Goal: Task Accomplishment & Management: Use online tool/utility

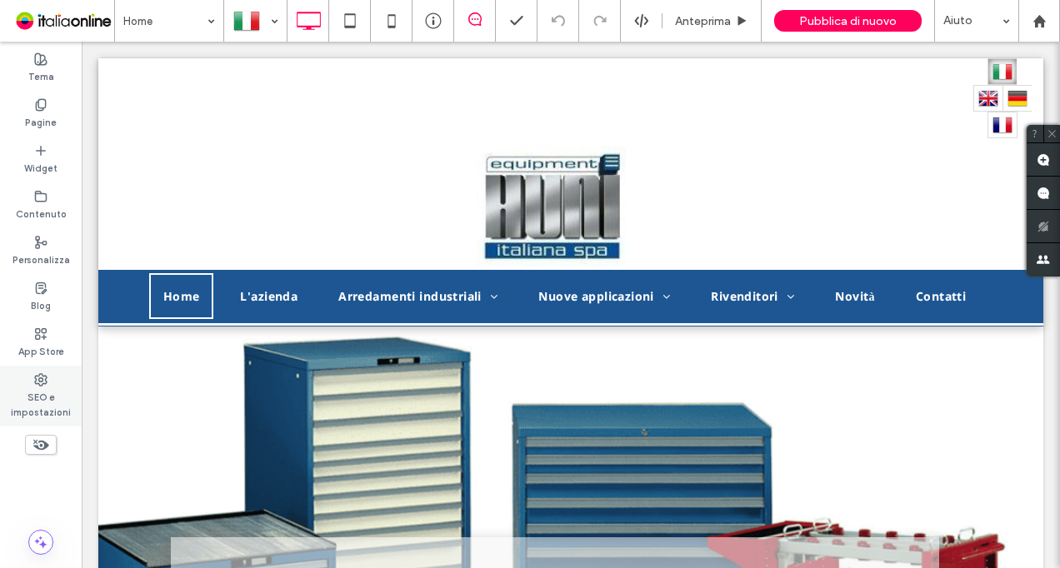
click at [45, 393] on label "SEO e impostazioni" at bounding box center [41, 403] width 82 height 33
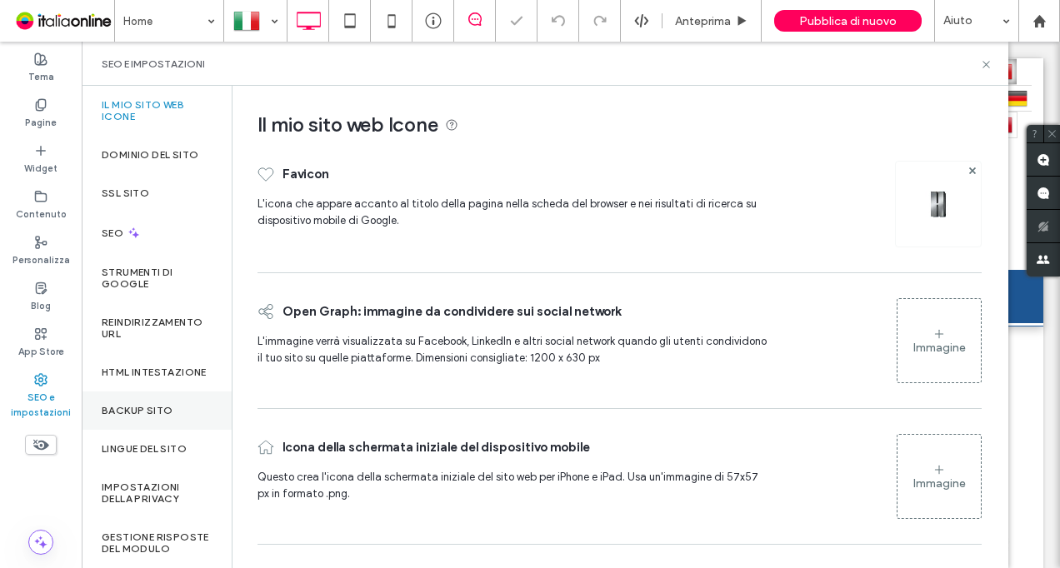
click at [192, 424] on div "Backup sito" at bounding box center [157, 411] width 150 height 38
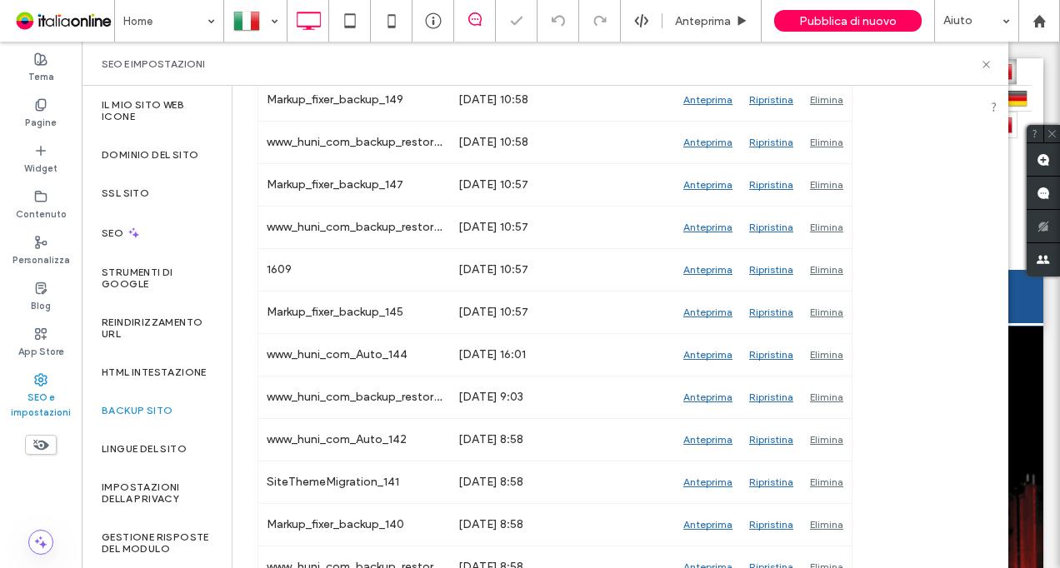
scroll to position [517, 0]
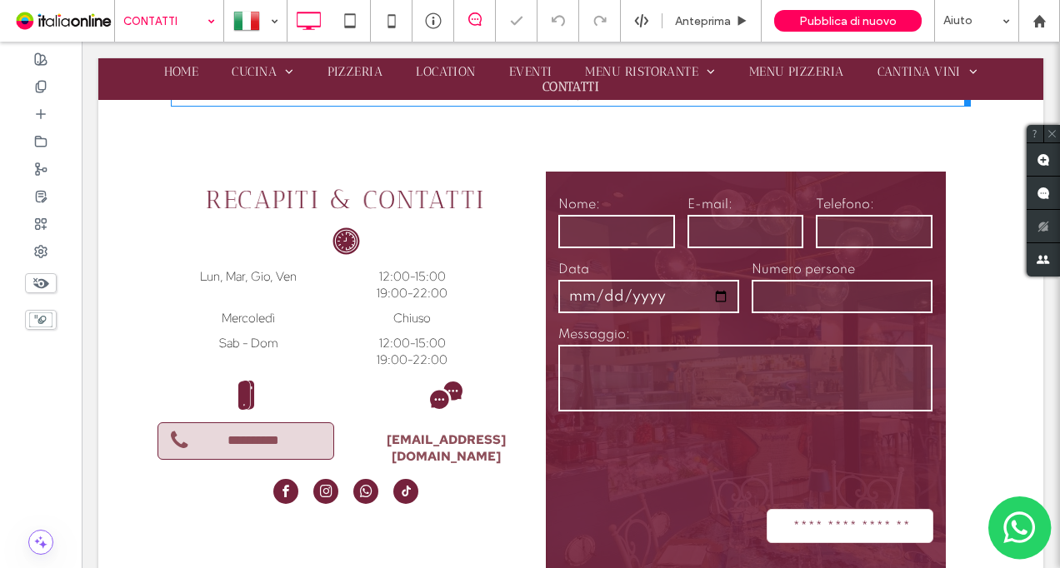
scroll to position [472, 0]
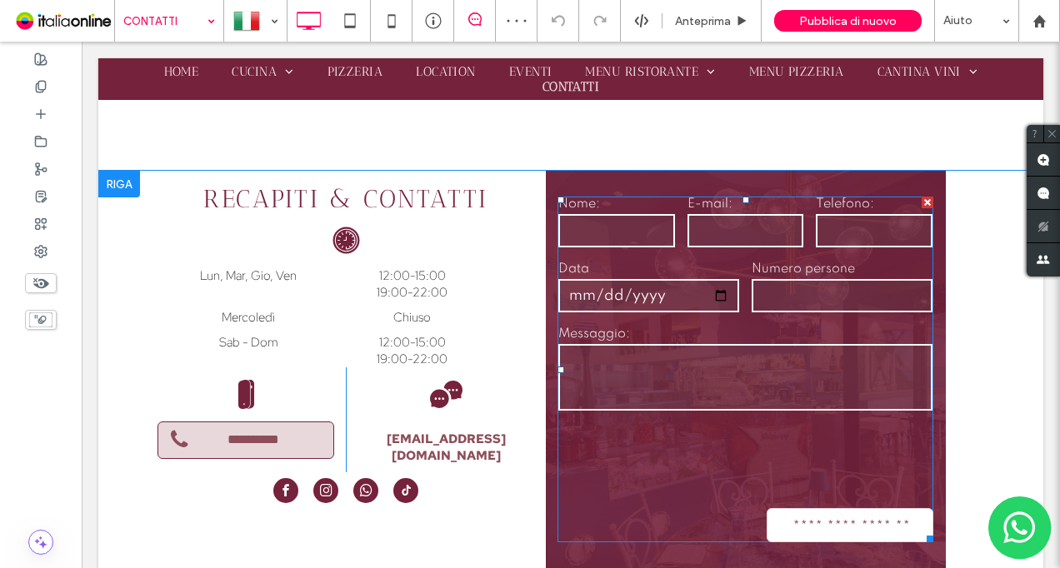
click at [772, 387] on textarea at bounding box center [745, 377] width 374 height 67
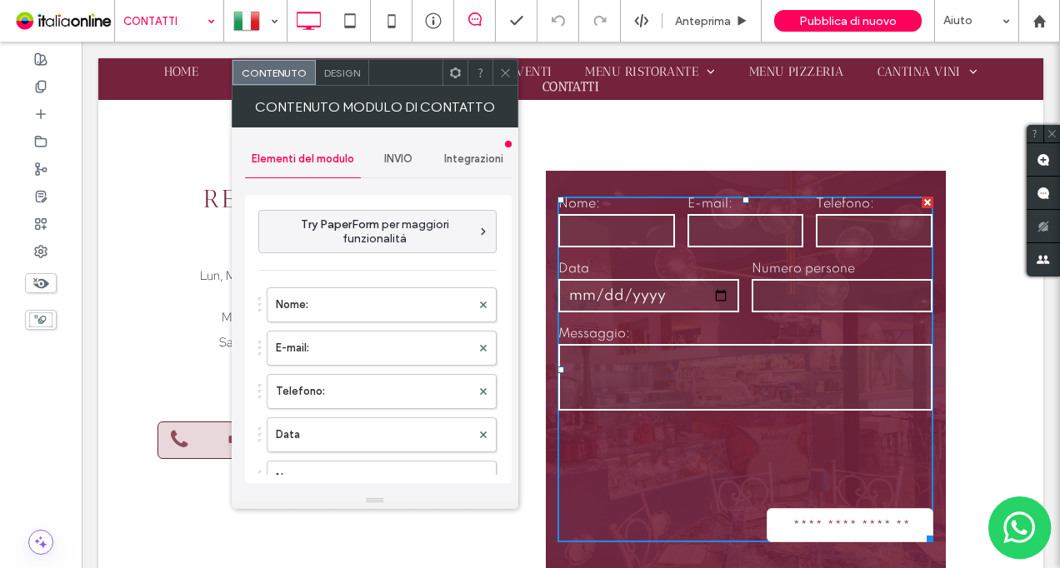
click at [411, 171] on div "INVIO" at bounding box center [399, 159] width 76 height 37
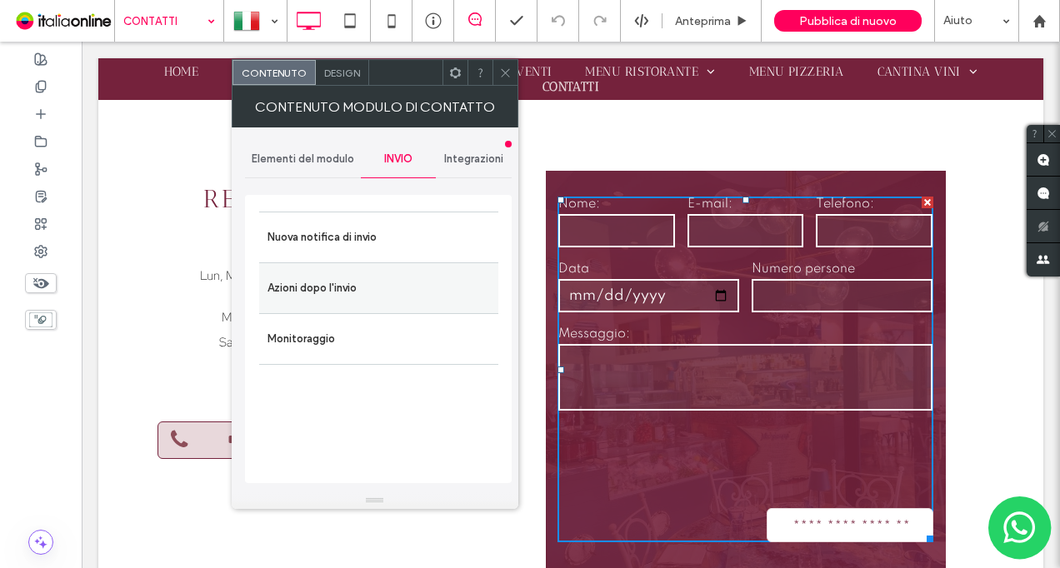
click at [387, 282] on label "Azioni dopo l'invio" at bounding box center [378, 288] width 222 height 33
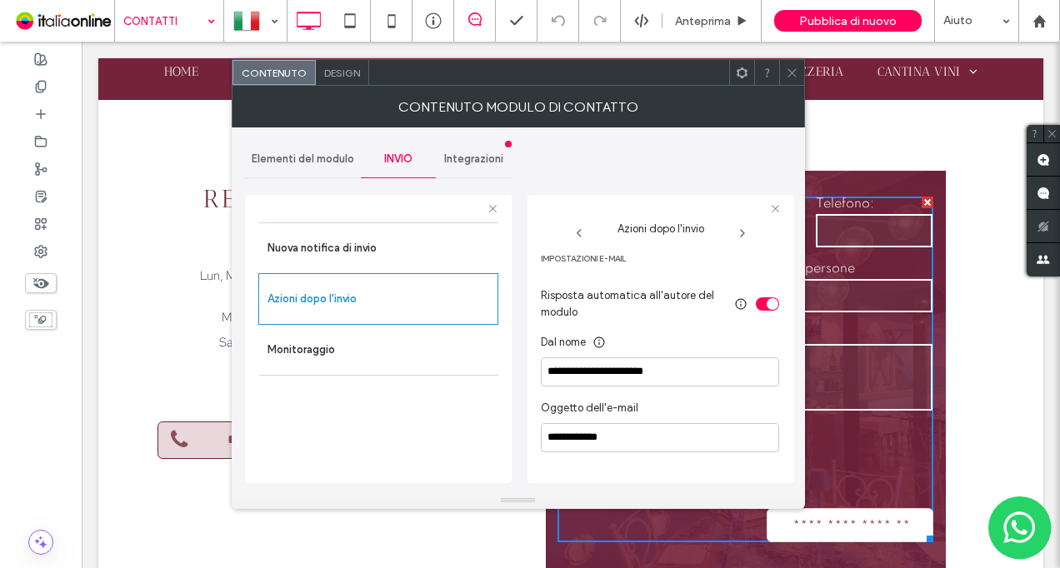
scroll to position [459, 0]
click at [716, 373] on input "**********" at bounding box center [660, 372] width 238 height 29
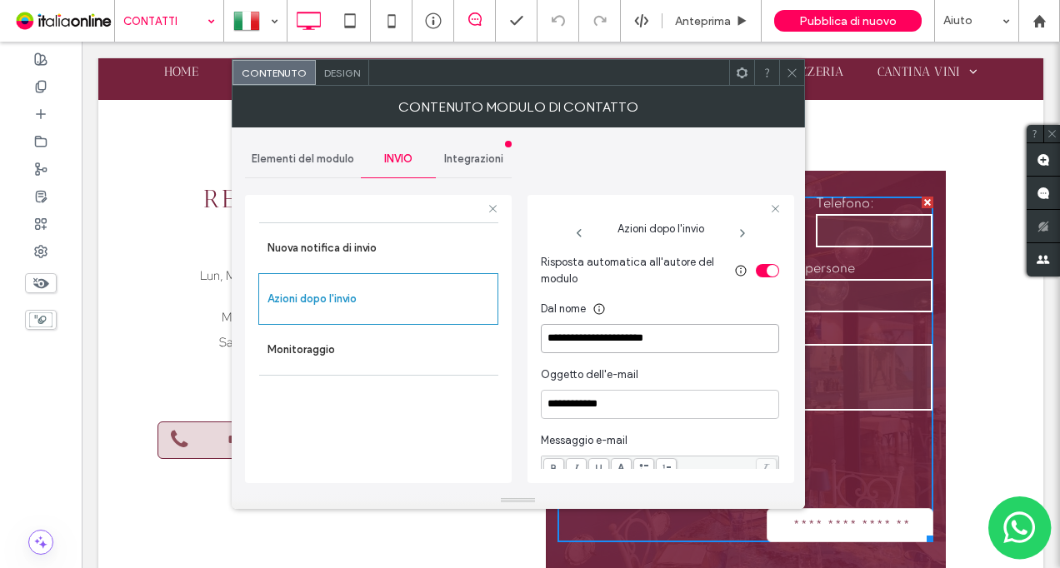
scroll to position [486, 0]
